Goal: Information Seeking & Learning: Learn about a topic

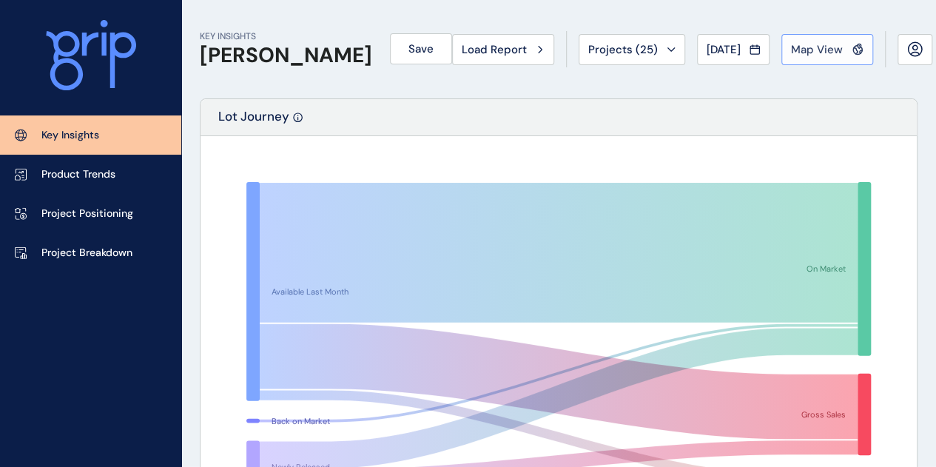
click at [816, 39] on button "Map View" at bounding box center [828, 49] width 92 height 31
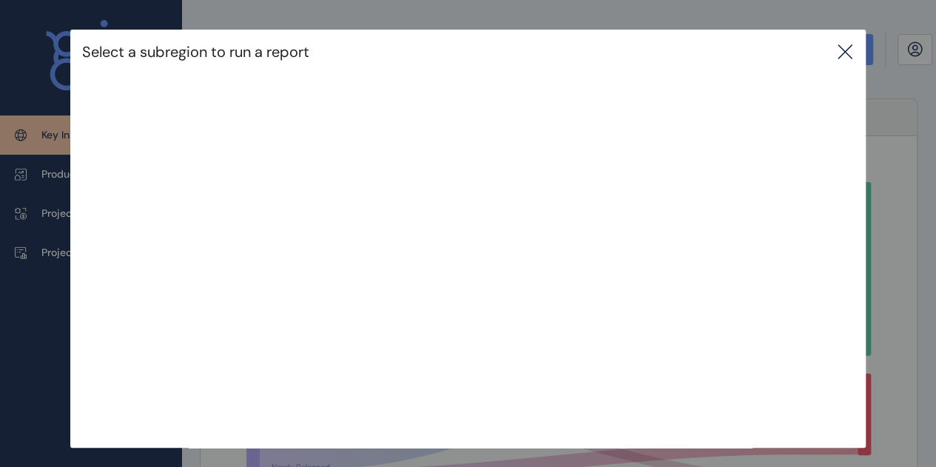
click at [845, 39] on div "Select a subregion to run a report" at bounding box center [468, 52] width 796 height 44
click at [836, 59] on div "Select a subregion to run a report" at bounding box center [468, 52] width 796 height 44
click at [845, 42] on div "Select a subregion to run a report" at bounding box center [468, 52] width 796 height 44
click at [850, 56] on icon at bounding box center [845, 52] width 18 height 18
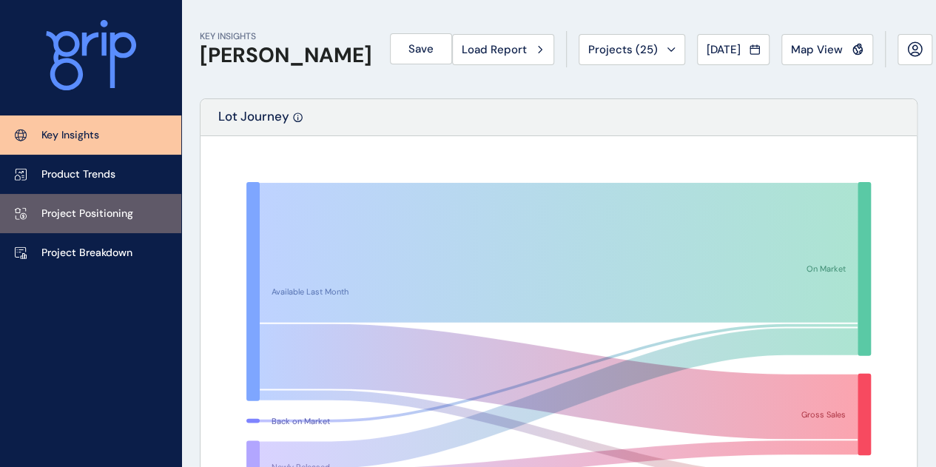
click at [120, 229] on link "Project Positioning" at bounding box center [90, 213] width 181 height 39
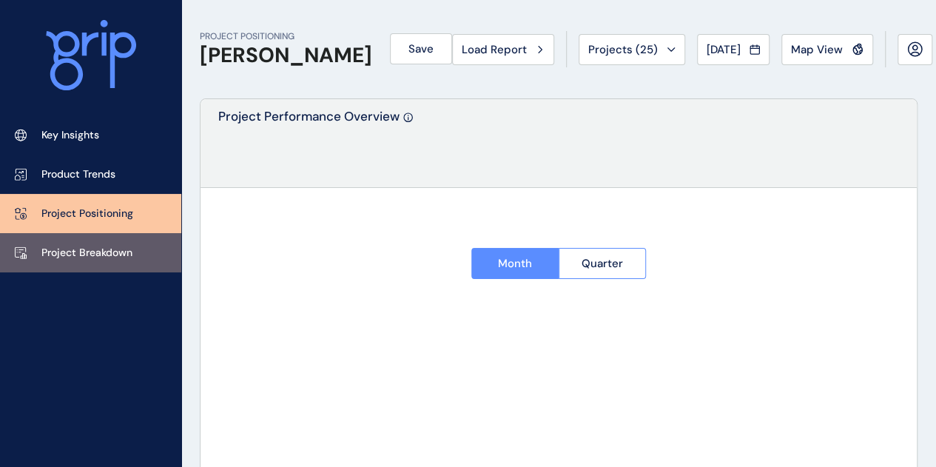
click at [114, 249] on p "Project Breakdown" at bounding box center [86, 253] width 91 height 15
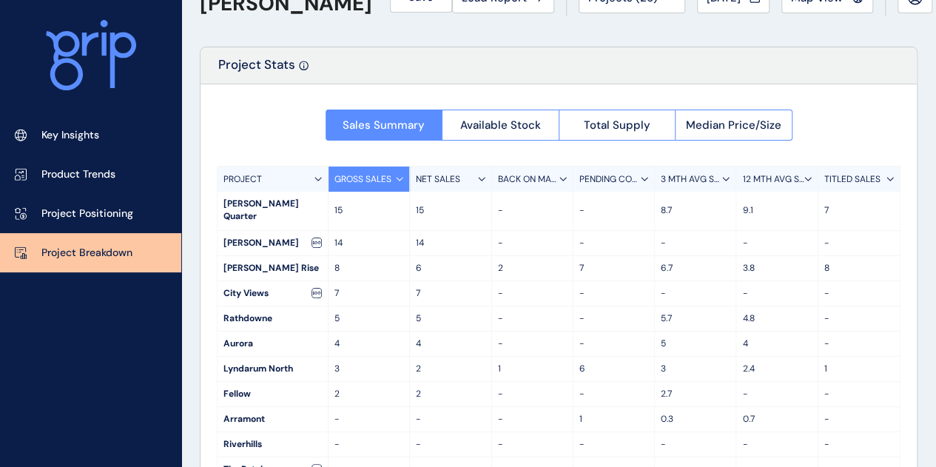
scroll to position [74, 0]
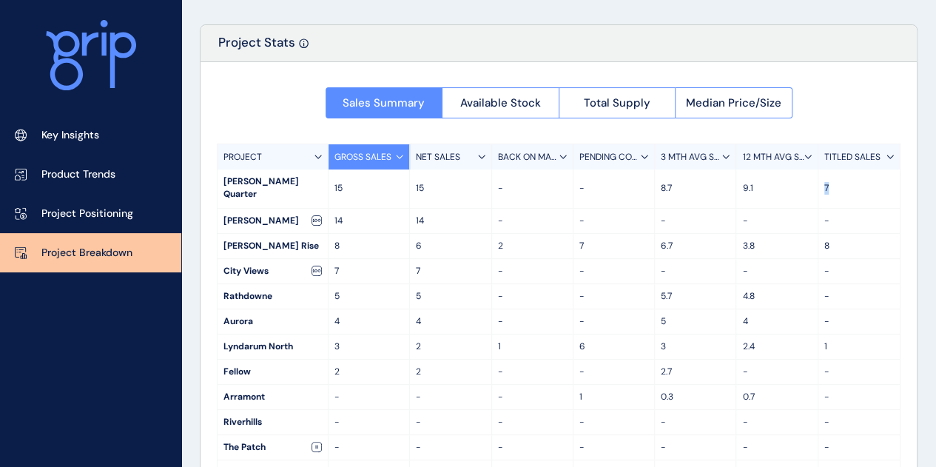
drag, startPoint x: 835, startPoint y: 184, endPoint x: 772, endPoint y: 183, distance: 62.9
click at [772, 183] on div "Mason Quarter 15 15 - - 8.7 9.1 7" at bounding box center [559, 188] width 682 height 39
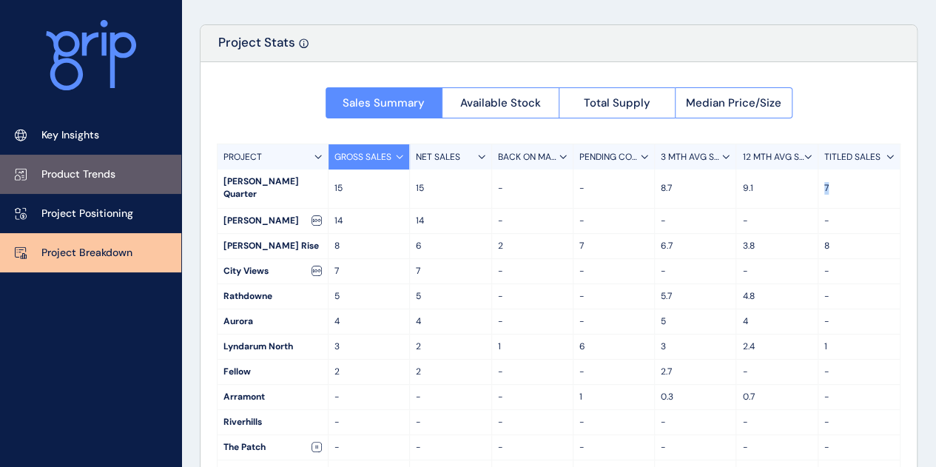
click at [101, 184] on link "Product Trends" at bounding box center [90, 174] width 181 height 39
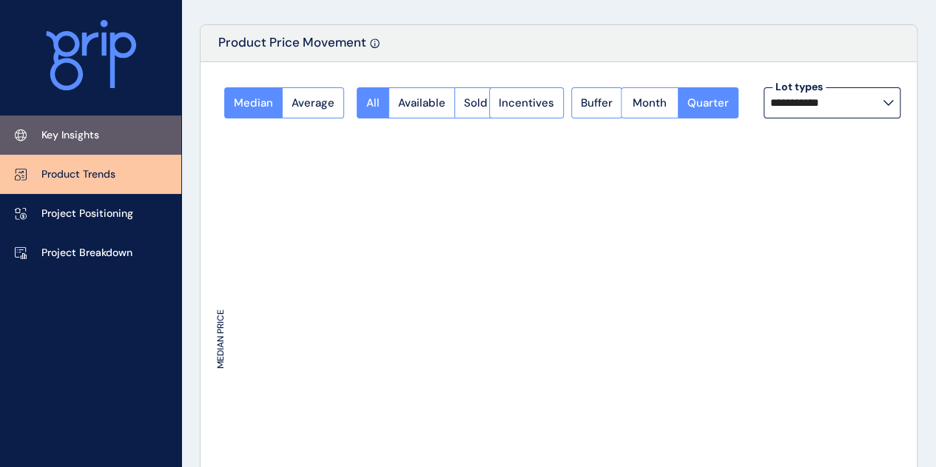
type input "**********"
click at [115, 143] on link "Key Insights" at bounding box center [90, 134] width 181 height 39
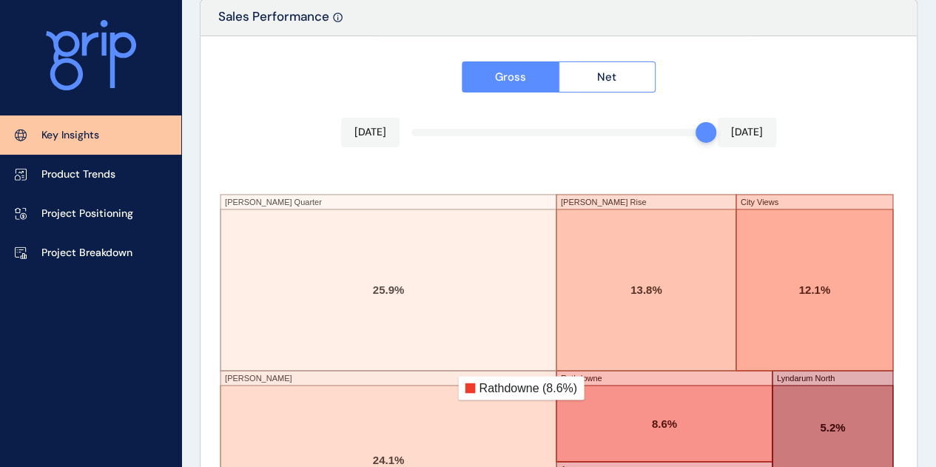
scroll to position [2424, 0]
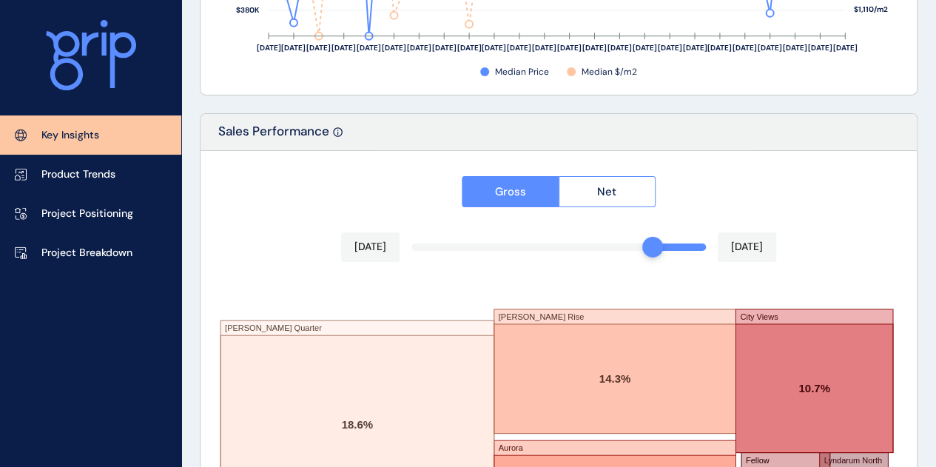
drag, startPoint x: 699, startPoint y: 242, endPoint x: 646, endPoint y: 250, distance: 53.2
click at [646, 250] on div at bounding box center [652, 247] width 21 height 21
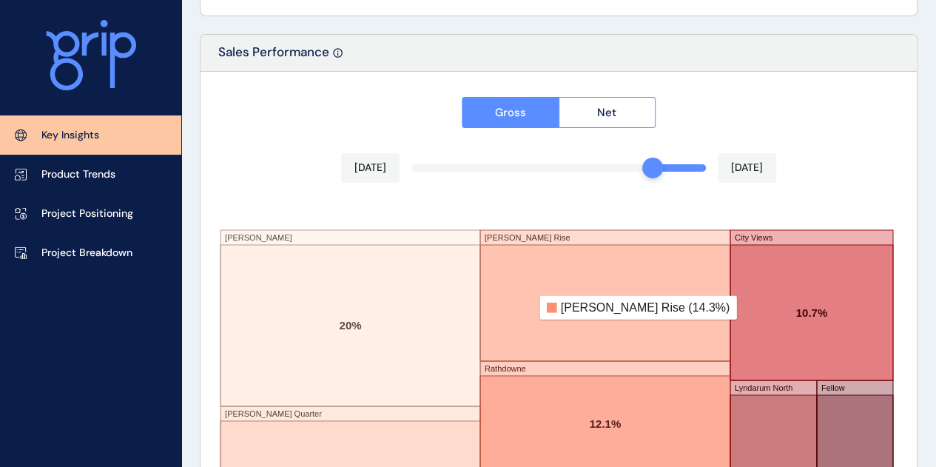
scroll to position [2498, 0]
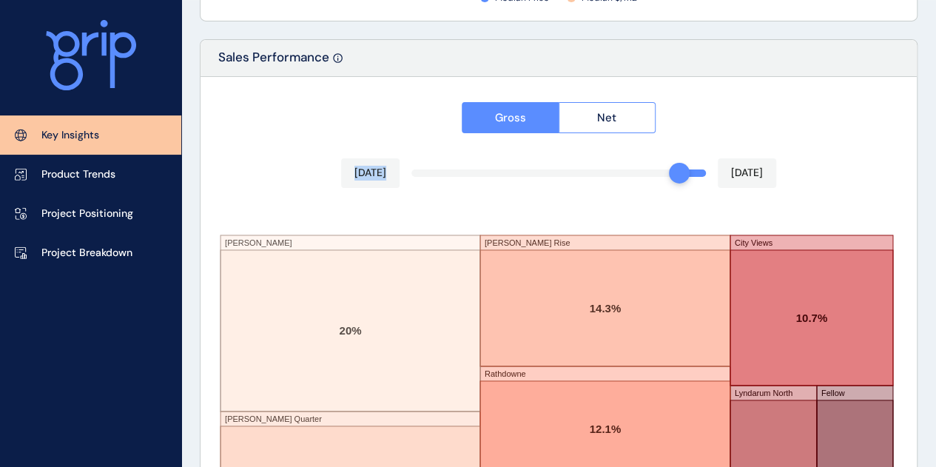
drag, startPoint x: 650, startPoint y: 168, endPoint x: 663, endPoint y: 172, distance: 14.0
click at [666, 172] on div "Gross Net Aug 2025 Sep 2025 Ellery Mason Quarter Wollert Rise Rathdowne Aurora …" at bounding box center [559, 338] width 716 height 522
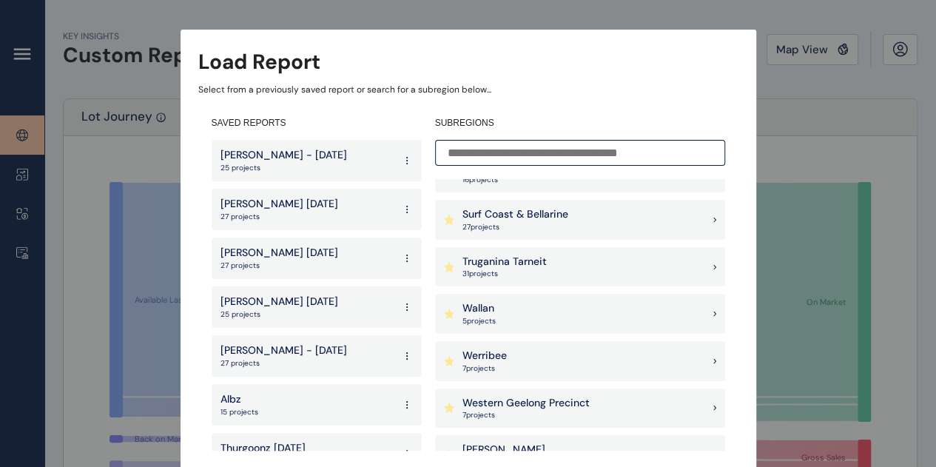
scroll to position [1480, 0]
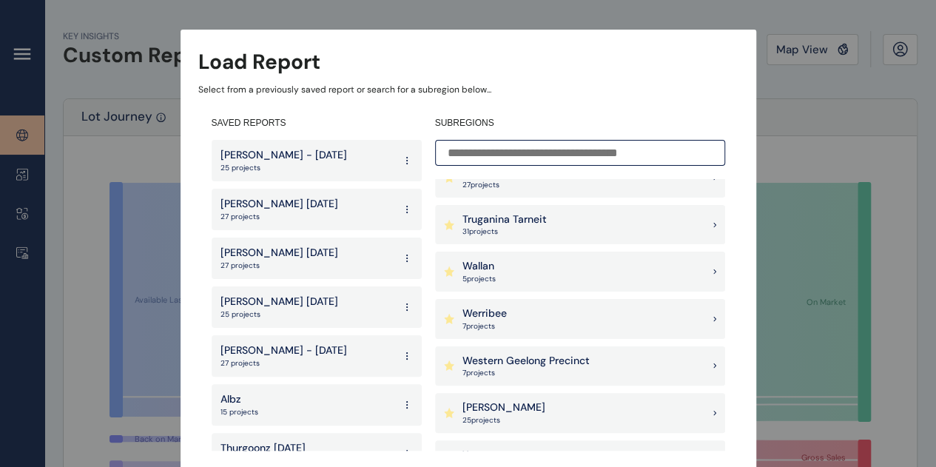
click at [502, 408] on div "[PERSON_NAME] 25 project s" at bounding box center [580, 413] width 290 height 40
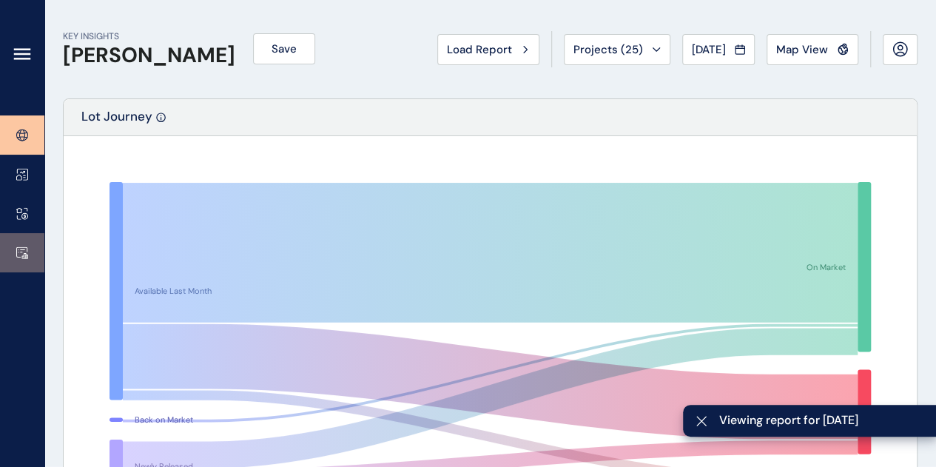
click at [19, 250] on icon at bounding box center [22, 252] width 12 height 13
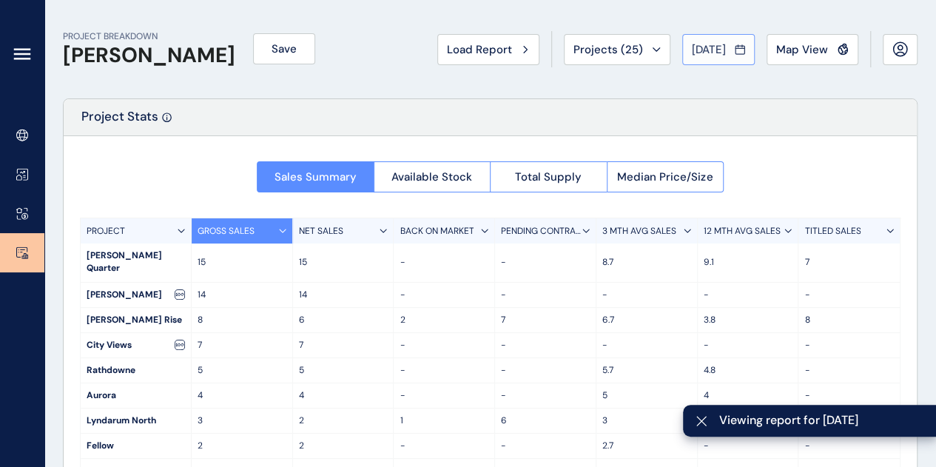
click at [738, 34] on button "[DATE]" at bounding box center [718, 49] width 73 height 31
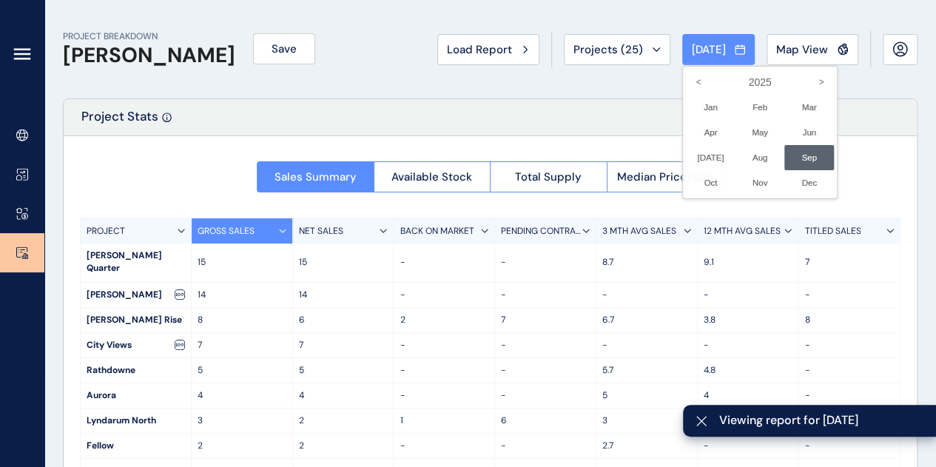
click at [329, 106] on div at bounding box center [468, 233] width 936 height 467
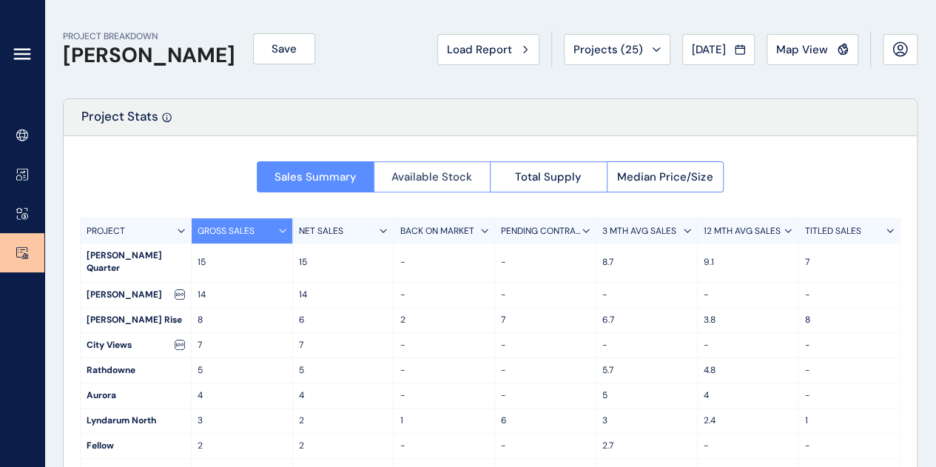
click at [391, 171] on button "Available Stock" at bounding box center [432, 176] width 117 height 31
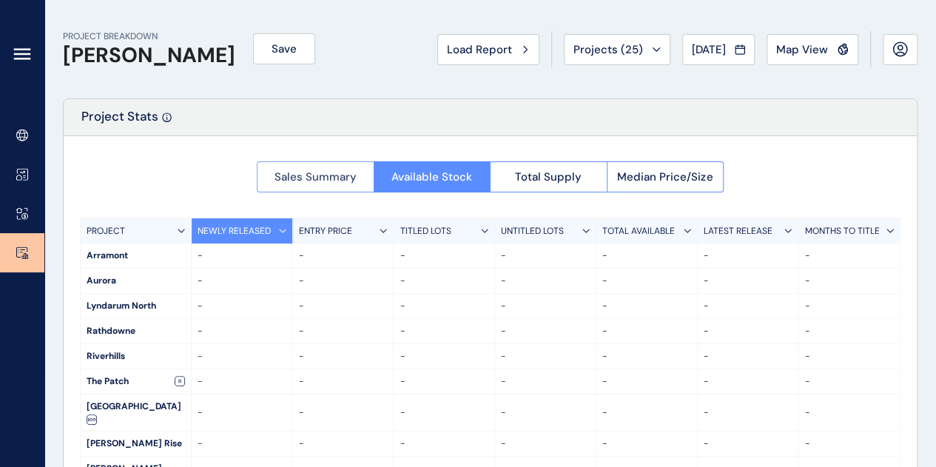
click at [295, 173] on span "Sales Summary" at bounding box center [316, 176] width 82 height 15
